Goal: Download file/media

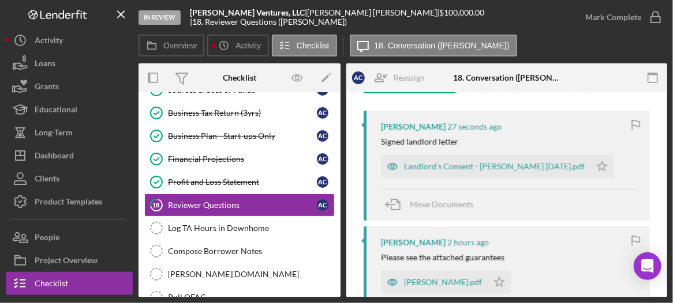
scroll to position [208, 0]
click at [485, 174] on div "Landlord's Consent - [PERSON_NAME] [DATE].pdf" at bounding box center [485, 166] width 209 height 23
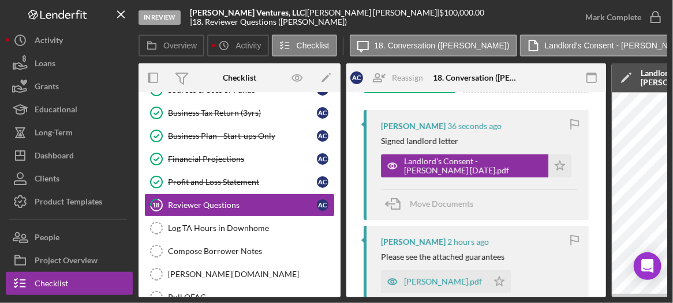
scroll to position [0, 290]
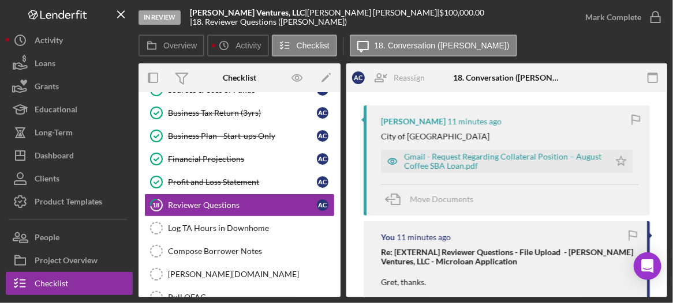
scroll to position [214, 0]
click at [504, 162] on div "Gmail - Request Regarding Collateral Position – August Coffee SBA Loan.pdf" at bounding box center [504, 160] width 200 height 18
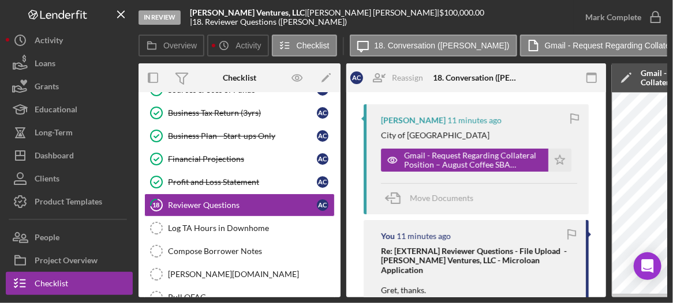
click at [551, 299] on div "In Review [PERSON_NAME] Ventures, LLC | [PERSON_NAME] | $100,000.00 | 18. Revie…" at bounding box center [336, 151] width 673 height 303
click at [554, 298] on div "In Review [PERSON_NAME] Ventures, LLC | [PERSON_NAME] | $100,000.00 | 18. Revie…" at bounding box center [336, 151] width 673 height 303
